Goal: Transaction & Acquisition: Purchase product/service

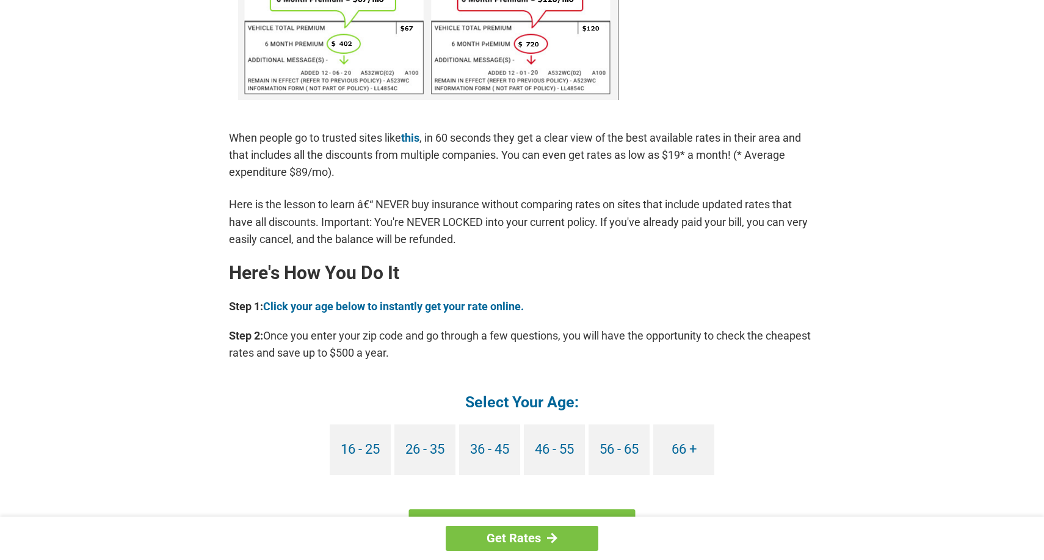
scroll to position [924, 0]
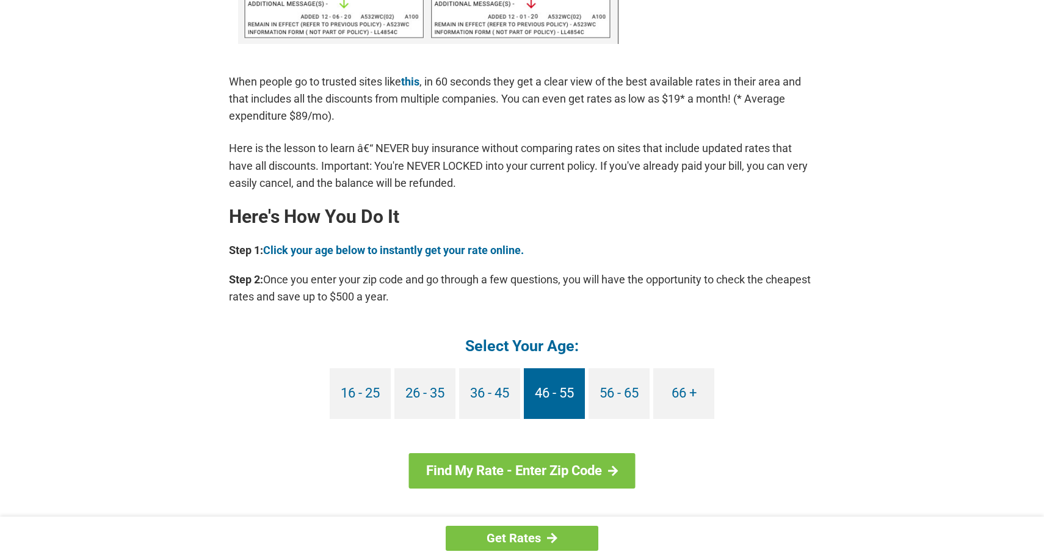
click at [574, 405] on link "46 - 55" at bounding box center [554, 393] width 61 height 51
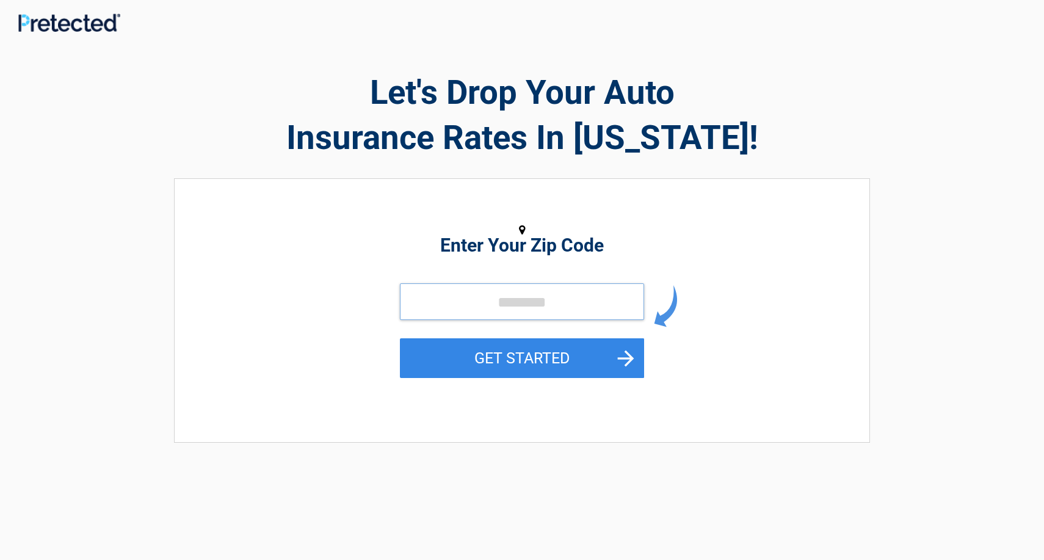
click at [441, 301] on input "tel" at bounding box center [522, 301] width 244 height 37
type input "*****"
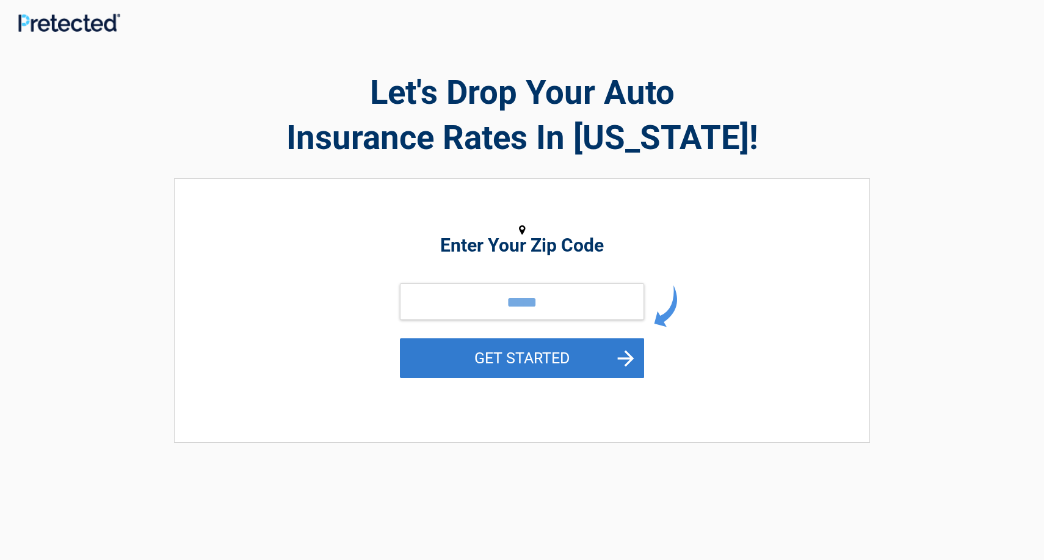
click at [494, 359] on button "GET STARTED" at bounding box center [522, 358] width 244 height 40
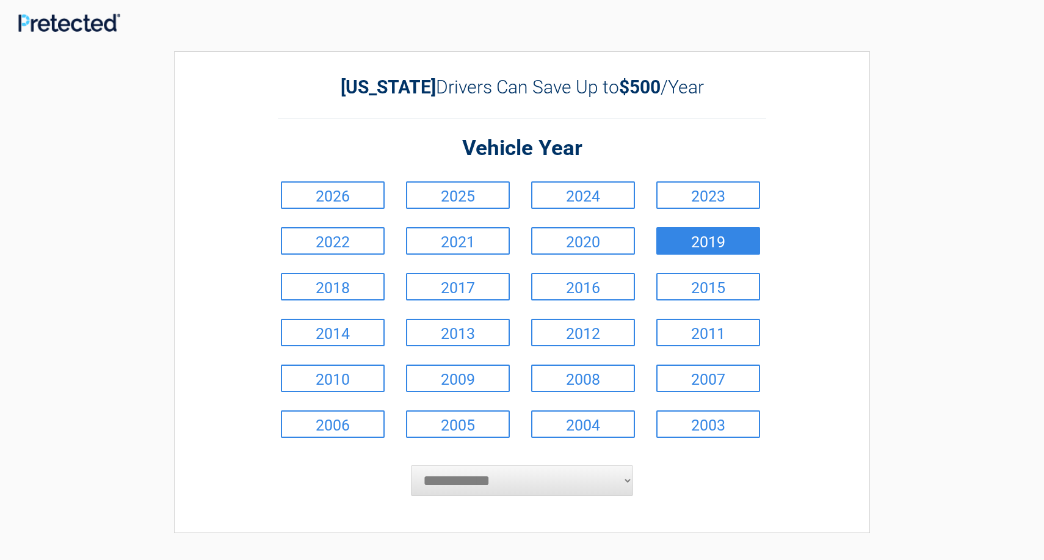
click at [692, 251] on link "2019" at bounding box center [708, 240] width 104 height 27
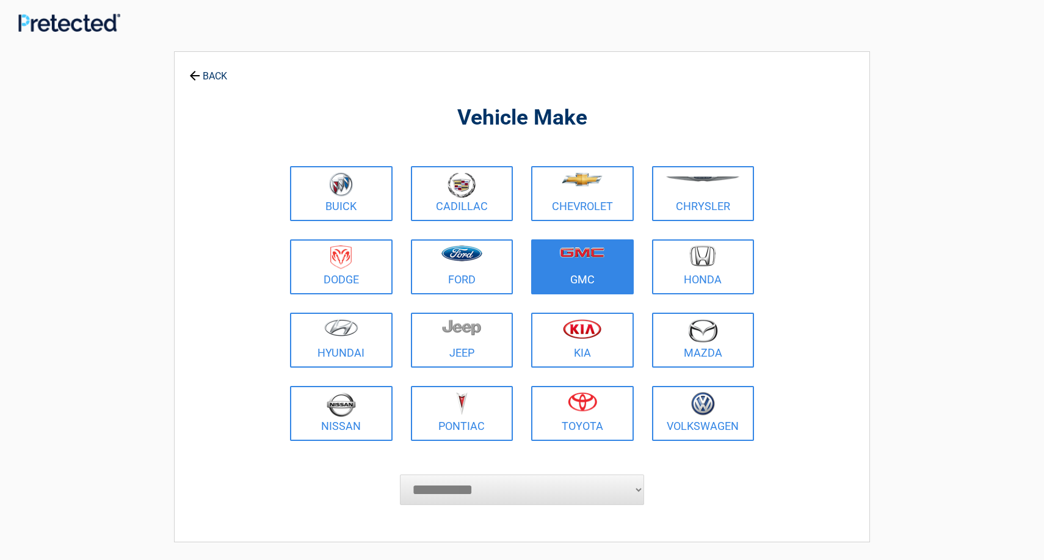
click at [580, 284] on link "GMC" at bounding box center [582, 266] width 103 height 55
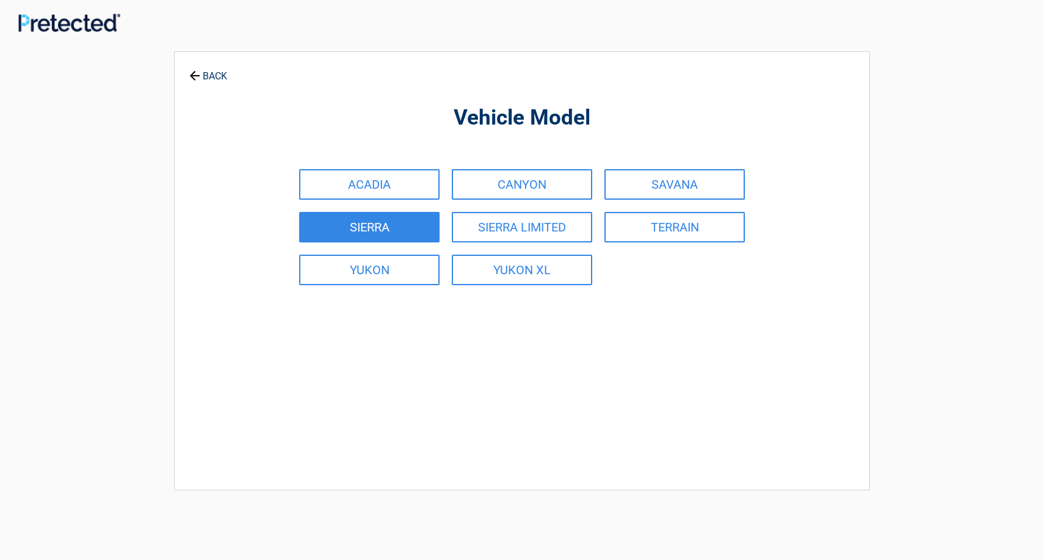
click at [424, 228] on link "SIERRA" at bounding box center [369, 227] width 140 height 31
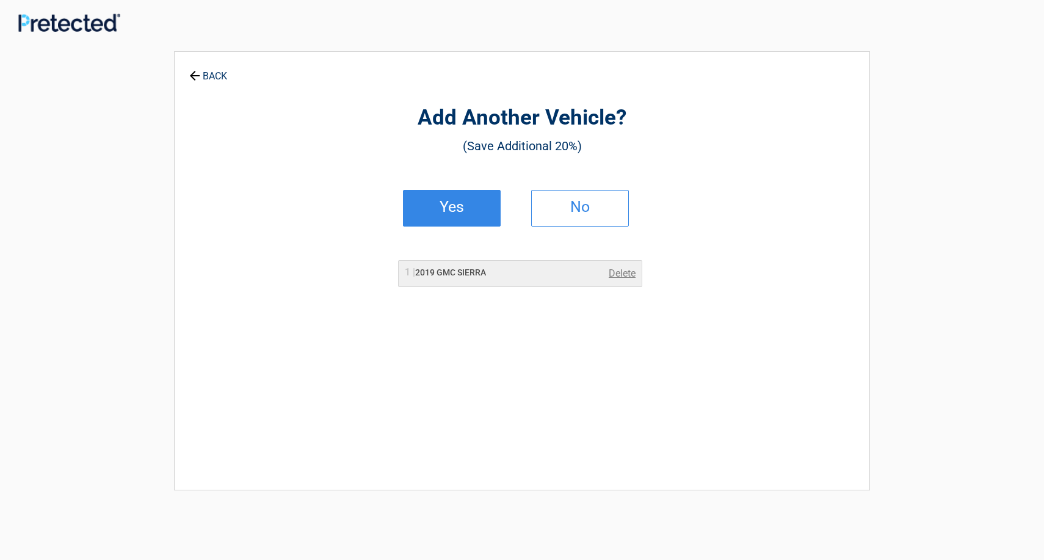
click at [446, 204] on h2 "Yes" at bounding box center [452, 207] width 72 height 9
